Goal: Information Seeking & Learning: Learn about a topic

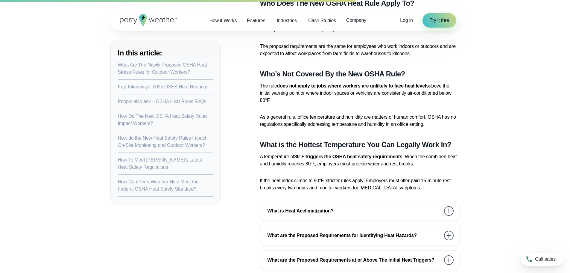
scroll to position [1747, 0]
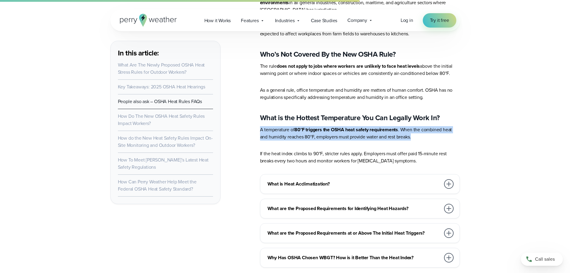
drag, startPoint x: 260, startPoint y: 139, endPoint x: 412, endPoint y: 127, distance: 152.5
click at [412, 127] on p "A temperature of 80°F triggers the OSHA heat safety requirements . When the com…" at bounding box center [360, 133] width 200 height 14
copy p "A temperature of 80°F triggers the OSHA heat safety requirements . When the com…"
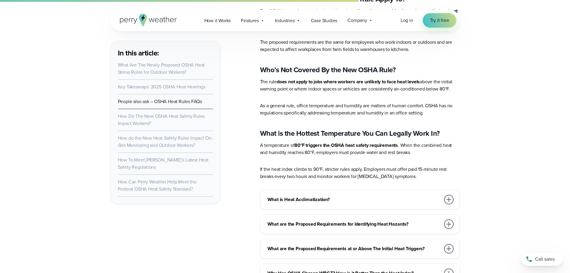
scroll to position [1717, 0]
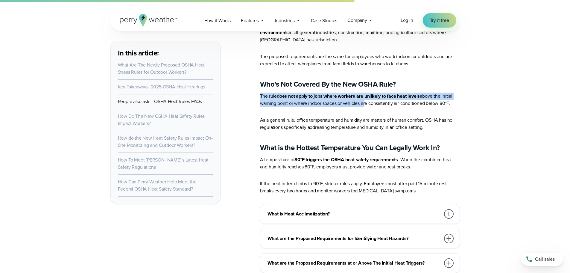
drag, startPoint x: 260, startPoint y: 87, endPoint x: 366, endPoint y: 92, distance: 106.4
click at [366, 92] on p "The rule does not apply to jobs where workers are unlikely to face heat levels …" at bounding box center [360, 99] width 200 height 14
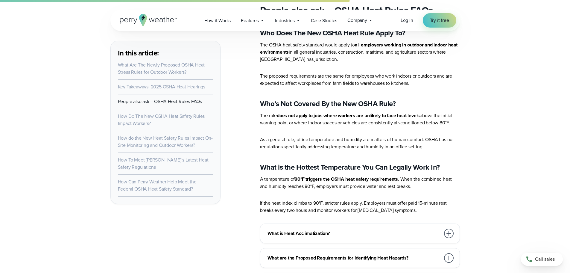
scroll to position [1657, 0]
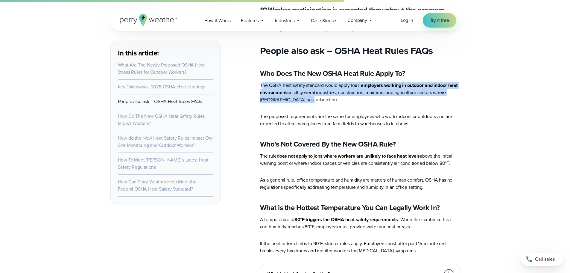
drag, startPoint x: 262, startPoint y: 76, endPoint x: 314, endPoint y: 91, distance: 53.9
click at [314, 91] on p "The OSHA heat safety standard would apply to all employers working in outdoor a…" at bounding box center [360, 93] width 200 height 22
click at [324, 93] on p "The OSHA heat safety standard would apply to all employers working in outdoor a…" at bounding box center [360, 93] width 200 height 22
drag, startPoint x: 313, startPoint y: 92, endPoint x: 260, endPoint y: 78, distance: 54.7
click at [260, 82] on p "The OSHA heat safety standard would apply to all employers working in outdoor a…" at bounding box center [360, 93] width 200 height 22
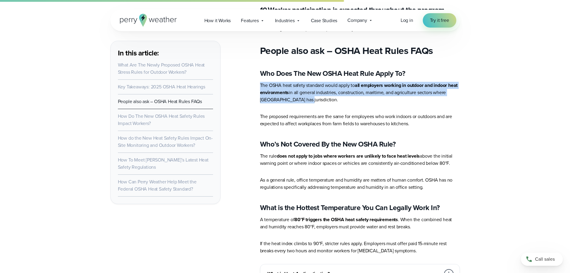
copy p "The OSHA heat safety standard would apply to all employers working in outdoor a…"
